Goal: Find specific page/section: Find specific page/section

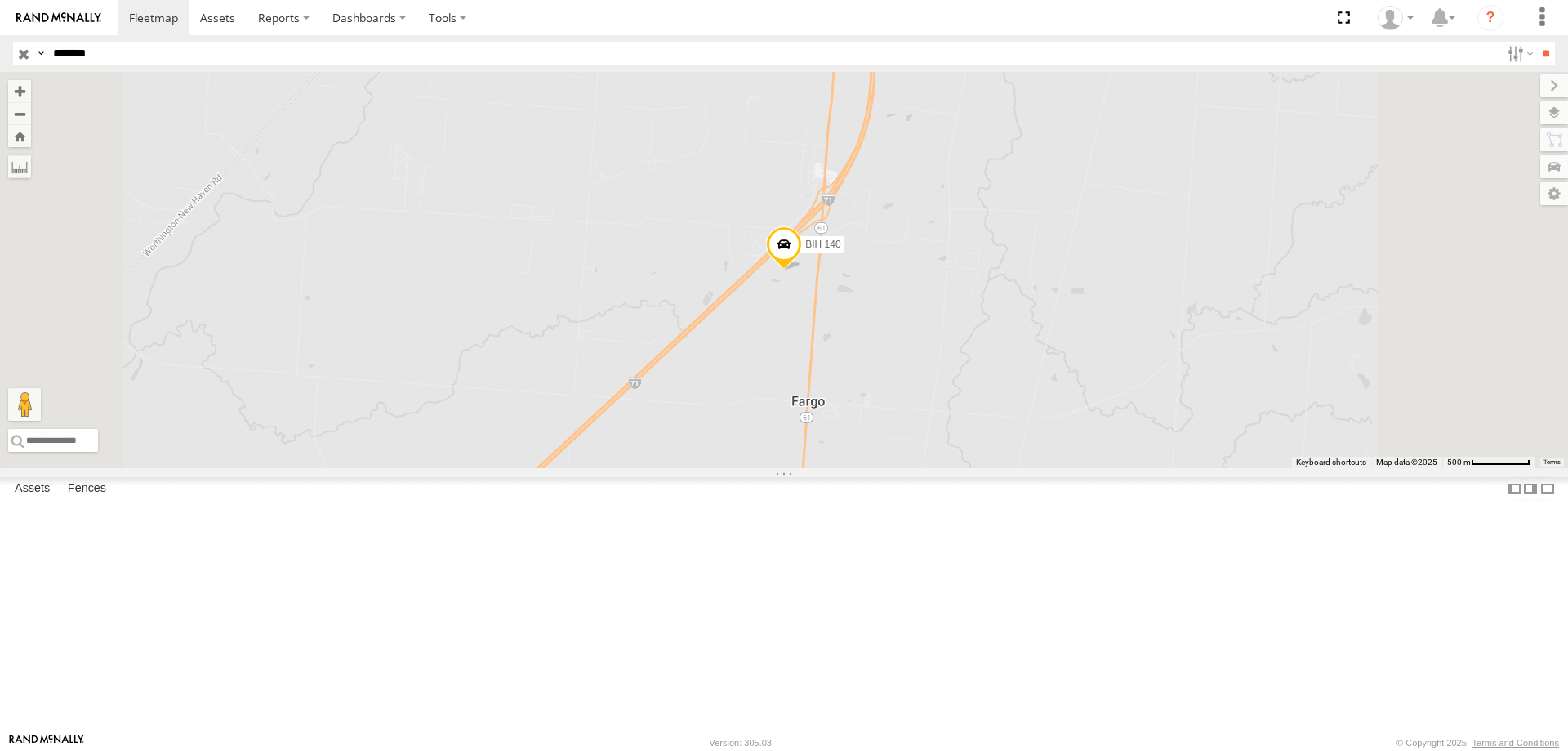
click at [16, 52] on input "button" at bounding box center [24, 53] width 22 height 23
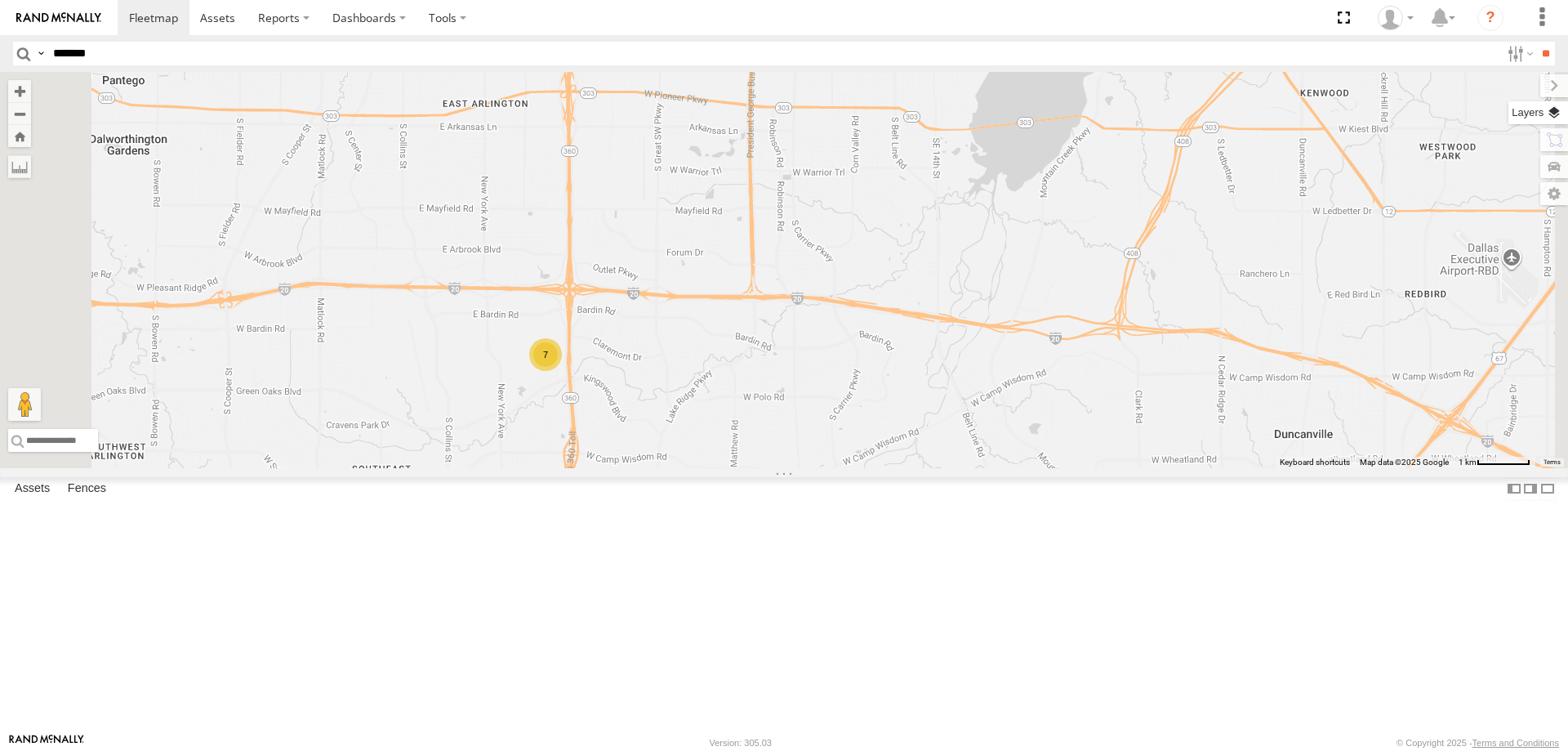
click at [1543, 115] on label at bounding box center [1538, 113] width 60 height 23
click at [0, 0] on div "Basemaps" at bounding box center [0, 0] width 0 height 0
click at [0, 0] on label at bounding box center [0, 0] width 0 height 0
click at [0, 0] on span "Satellite + Roadmap" at bounding box center [0, 0] width 0 height 0
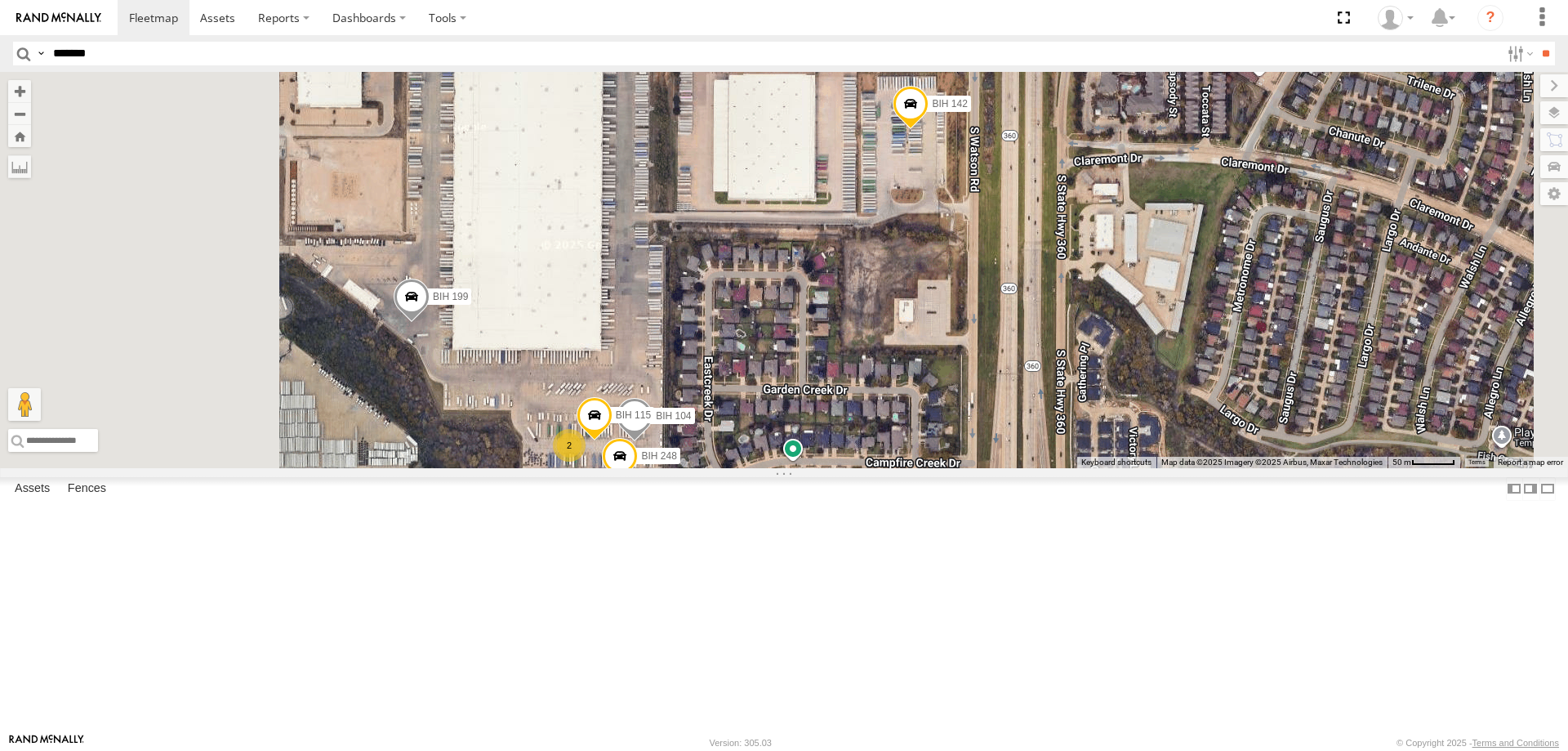
drag, startPoint x: 713, startPoint y: 536, endPoint x: 841, endPoint y: 458, distance: 149.9
click at [841, 458] on div "BIH 161 BIH 267 BIH 57 015910002760315 [GEOGRAPHIC_DATA] 218 BIH 259 [GEOGRAPHI…" at bounding box center [784, 269] width 1568 height 396
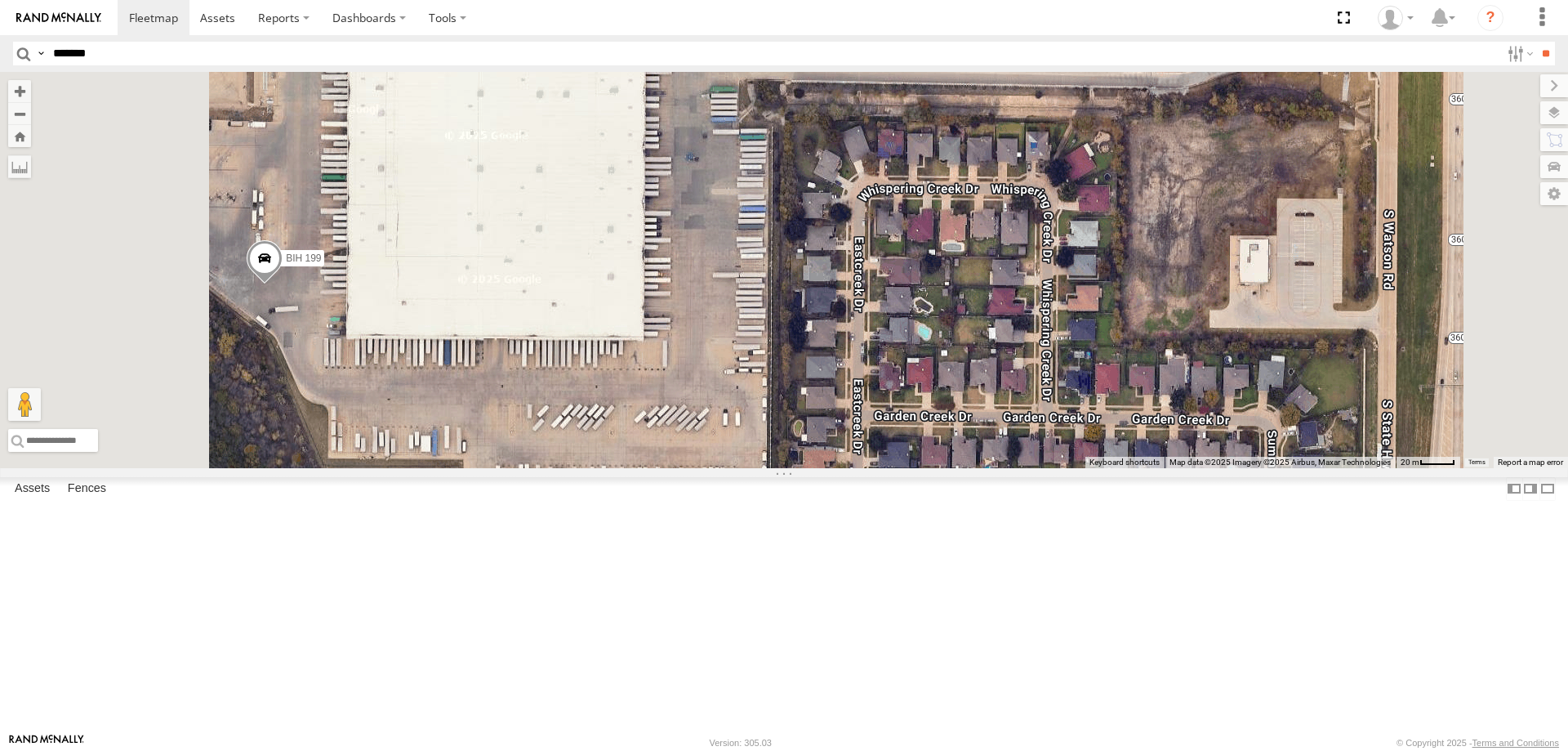
drag, startPoint x: 894, startPoint y: 416, endPoint x: 929, endPoint y: 427, distance: 36.7
click at [929, 427] on div "BIH 161 BIH 267 BIH 57 015910002760315 [GEOGRAPHIC_DATA] 218 [GEOGRAPHIC_DATA] …" at bounding box center [784, 269] width 1568 height 396
